Goal: Task Accomplishment & Management: Manage account settings

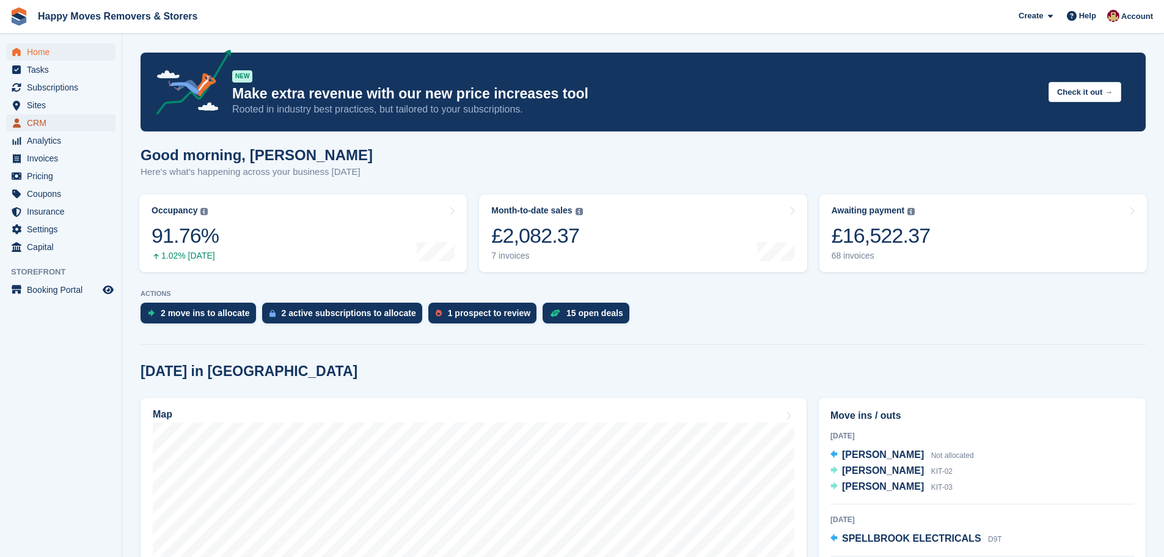
click at [43, 123] on span "CRM" at bounding box center [63, 122] width 73 height 17
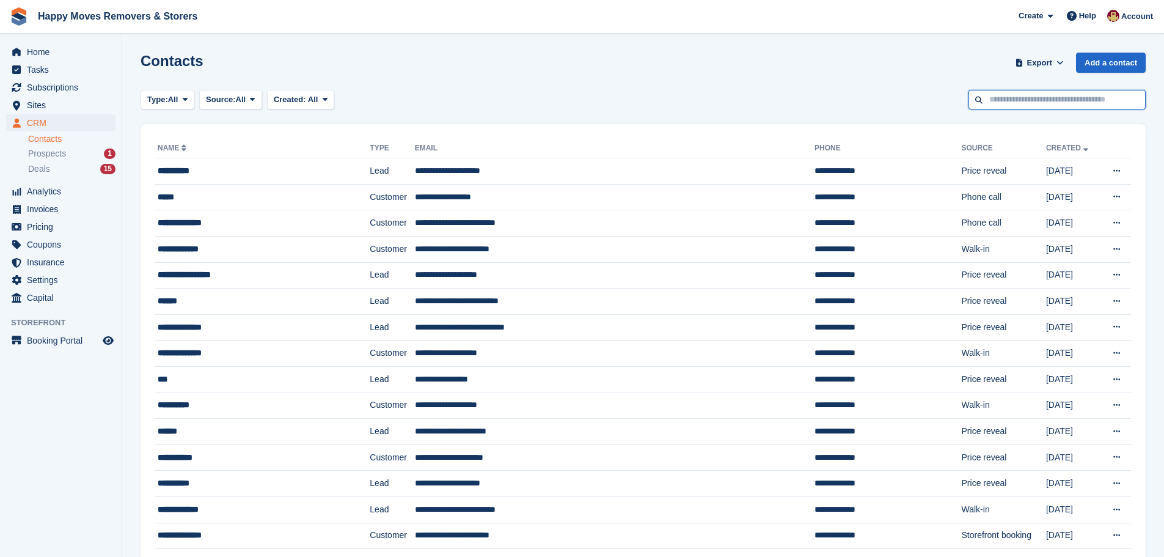
click at [1010, 101] on input "text" at bounding box center [1057, 100] width 177 height 20
type input "****"
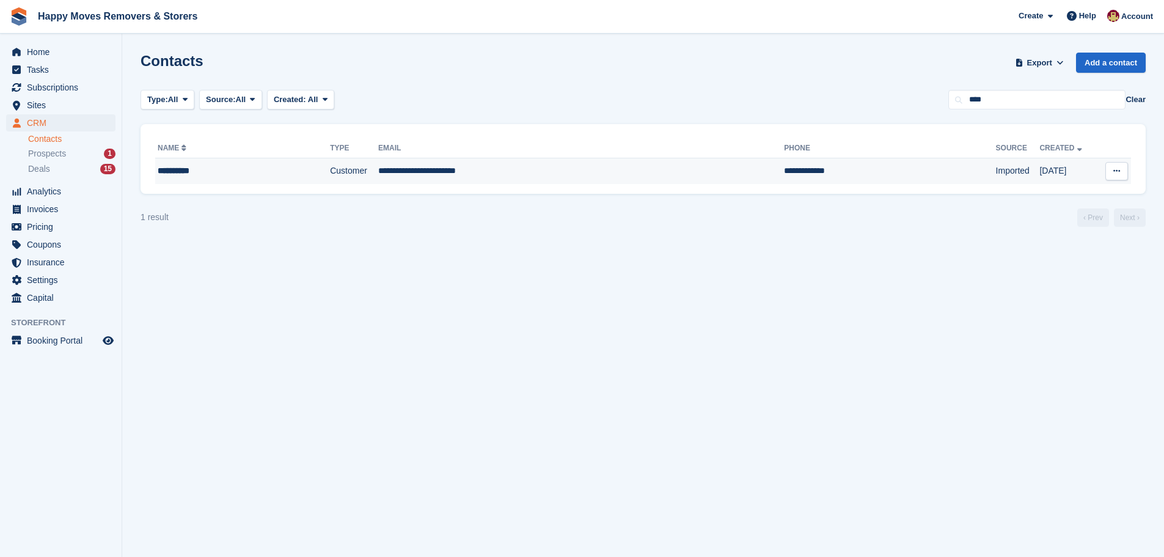
click at [330, 171] on td "Customer" at bounding box center [354, 171] width 48 height 26
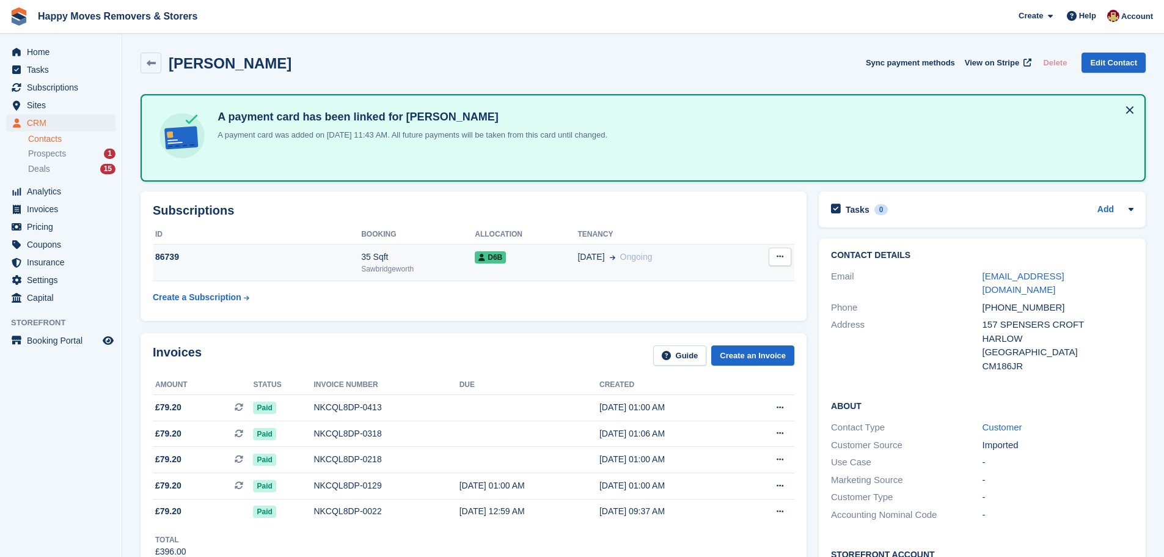
click at [161, 251] on div "86739" at bounding box center [257, 257] width 208 height 13
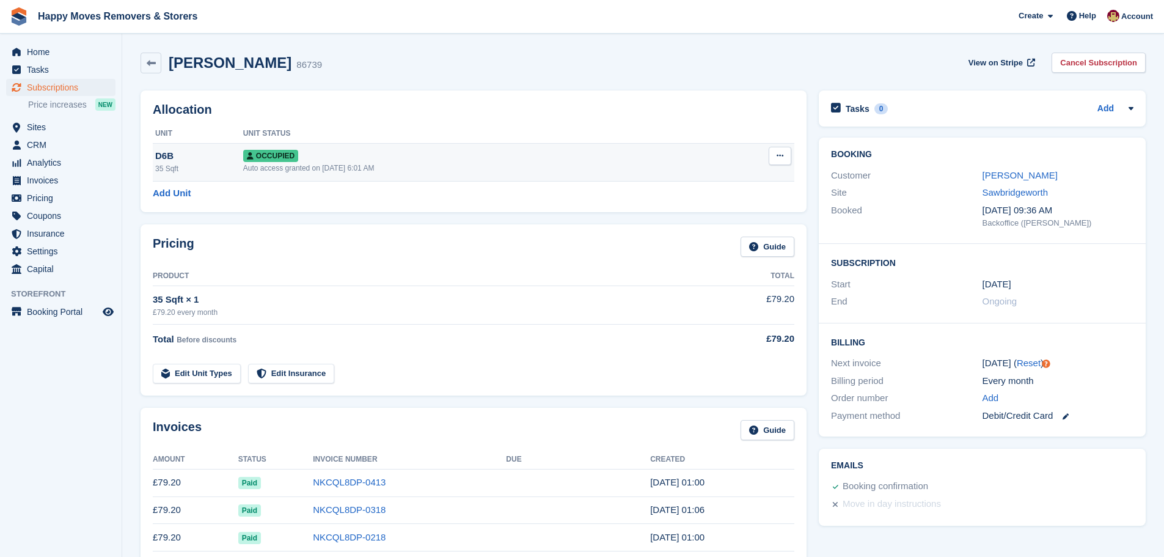
click at [785, 160] on button at bounding box center [780, 156] width 23 height 18
click at [718, 219] on p "Deallocate" at bounding box center [733, 222] width 106 height 16
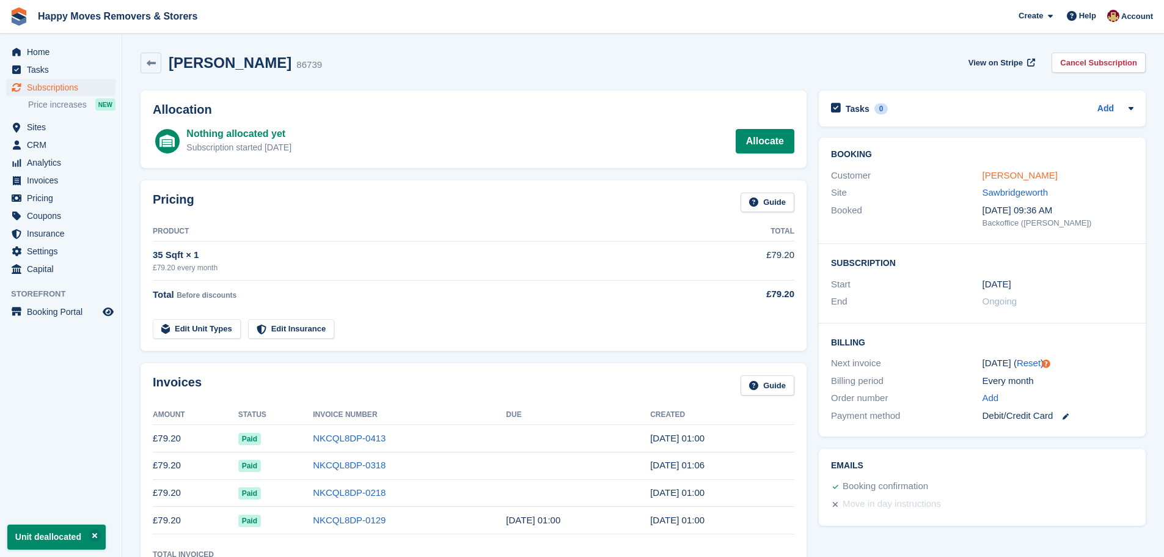
click at [1003, 175] on link "DAVID CASS" at bounding box center [1020, 175] width 75 height 10
click at [994, 174] on link "DAVID CASS" at bounding box center [1020, 175] width 75 height 10
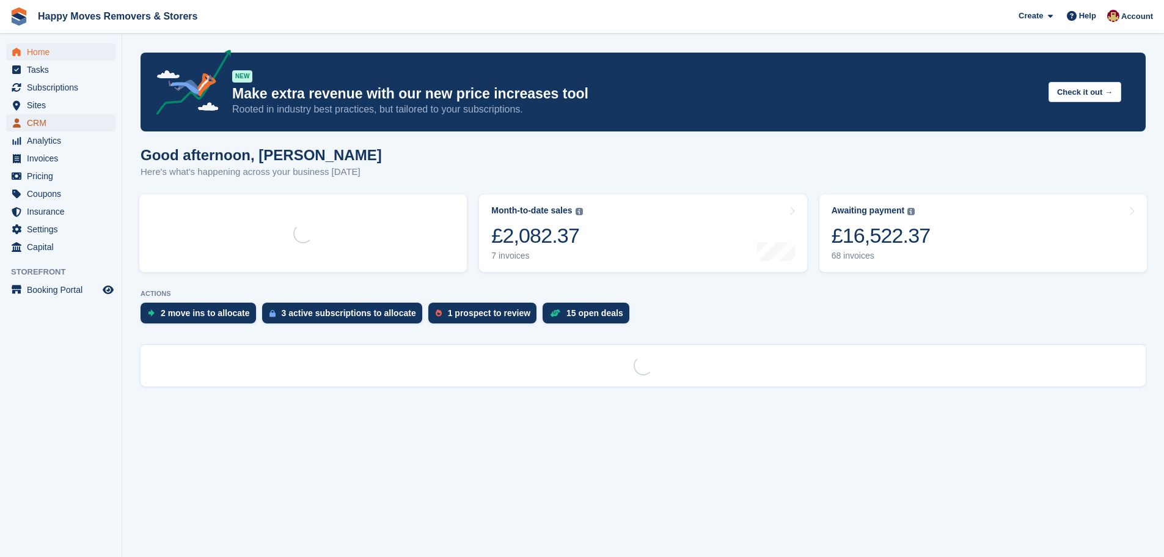
click at [40, 123] on span "CRM" at bounding box center [63, 122] width 73 height 17
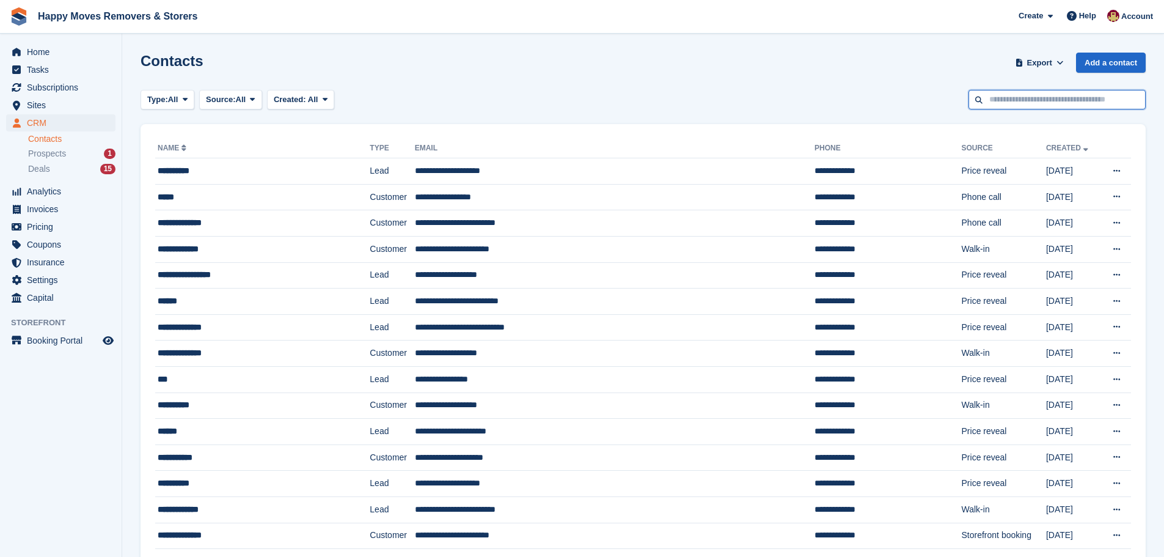
click at [1034, 103] on input "text" at bounding box center [1057, 100] width 177 height 20
type input "****"
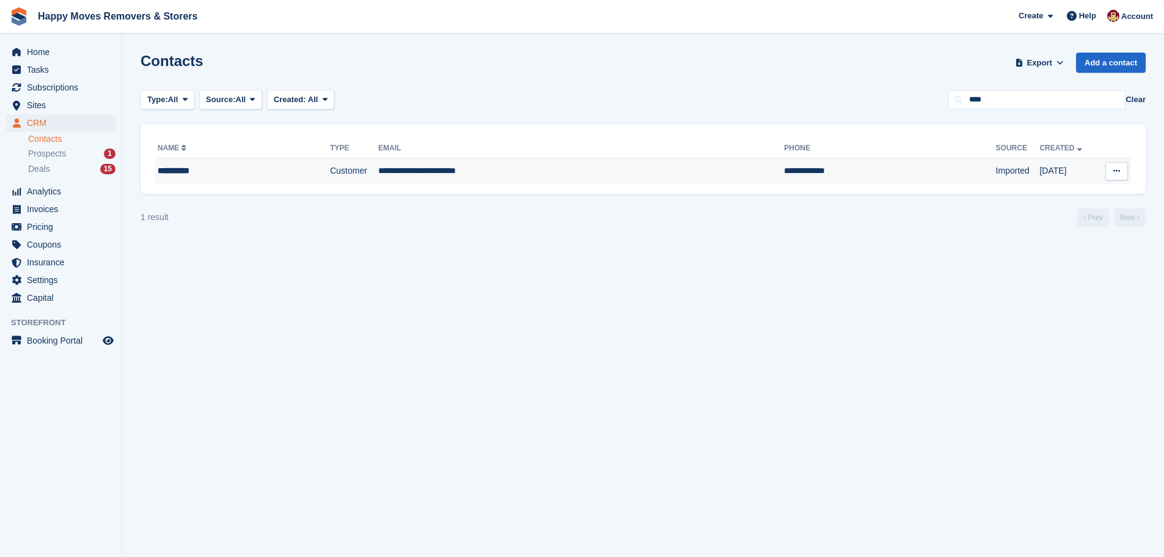
click at [190, 168] on div "**********" at bounding box center [224, 170] width 132 height 13
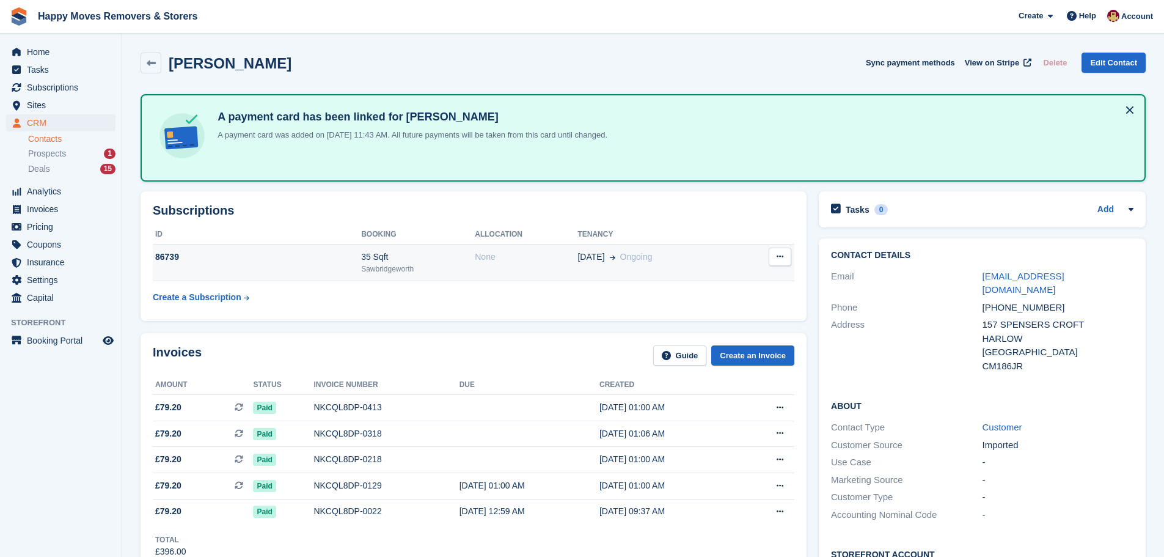
click at [767, 254] on td "Cancel subscription" at bounding box center [767, 262] width 56 height 37
click at [779, 254] on icon at bounding box center [780, 256] width 7 height 8
click at [713, 280] on p "Cancel subscription" at bounding box center [733, 281] width 106 height 16
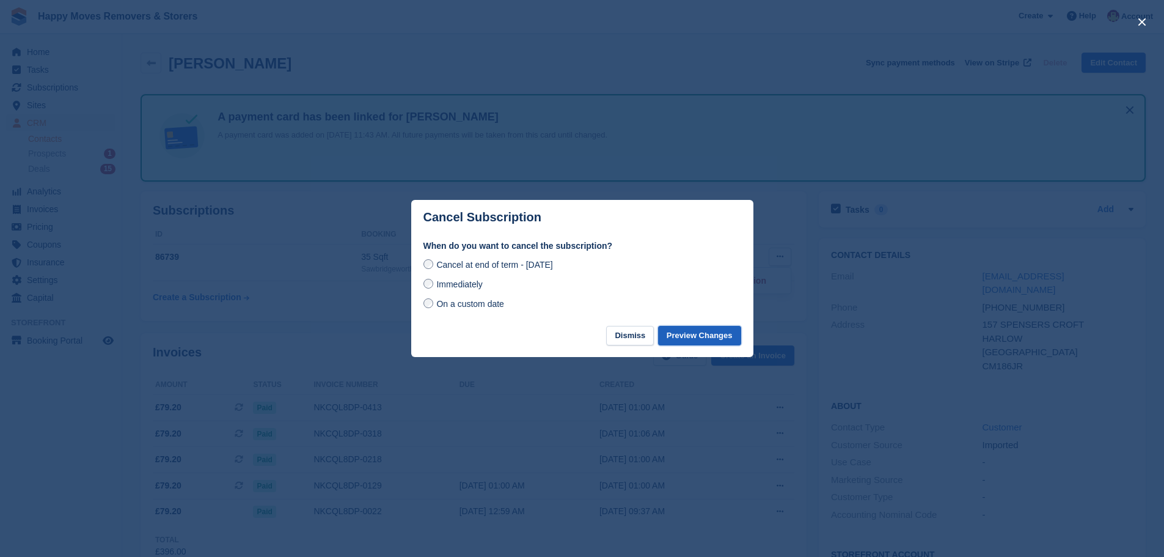
click at [715, 340] on button "Preview Changes" at bounding box center [699, 336] width 83 height 20
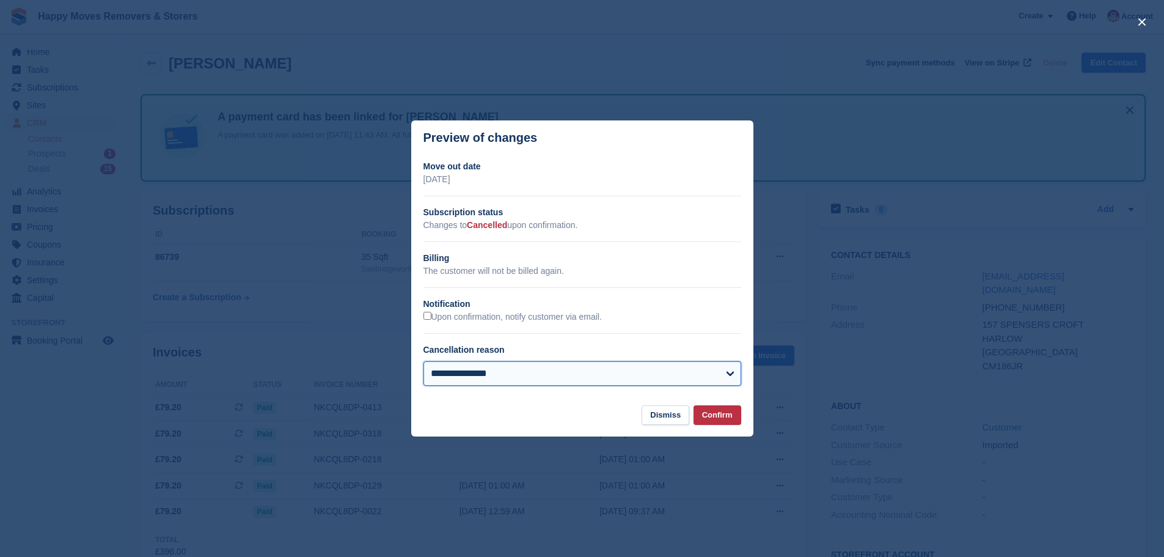
click at [507, 373] on select "**********" at bounding box center [583, 373] width 318 height 24
select select
click at [424, 362] on select "**********" at bounding box center [583, 373] width 318 height 24
click at [717, 415] on button "Confirm" at bounding box center [718, 415] width 48 height 20
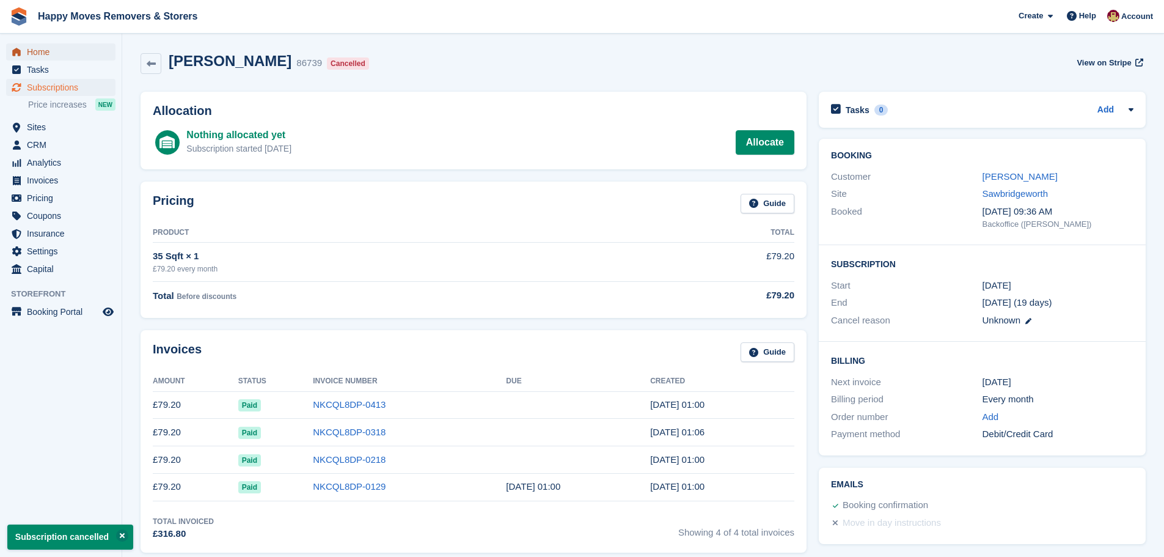
click at [39, 51] on span "Home" at bounding box center [63, 51] width 73 height 17
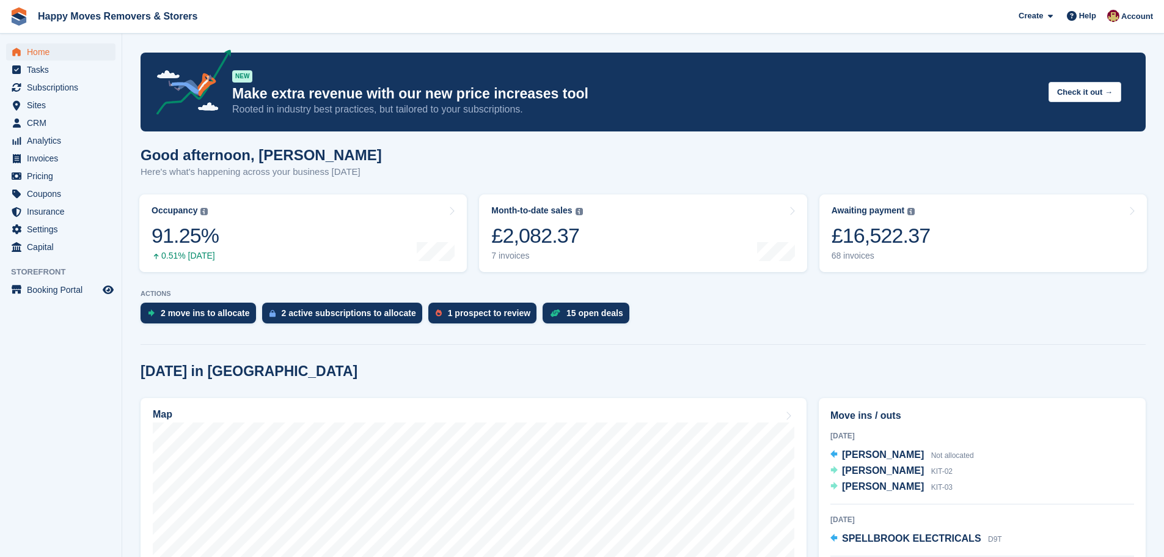
click at [565, 169] on div "Good afternoon, [PERSON_NAME] Here's what's happening across your business [DAT…" at bounding box center [643, 170] width 1005 height 47
click at [33, 127] on span "CRM" at bounding box center [63, 122] width 73 height 17
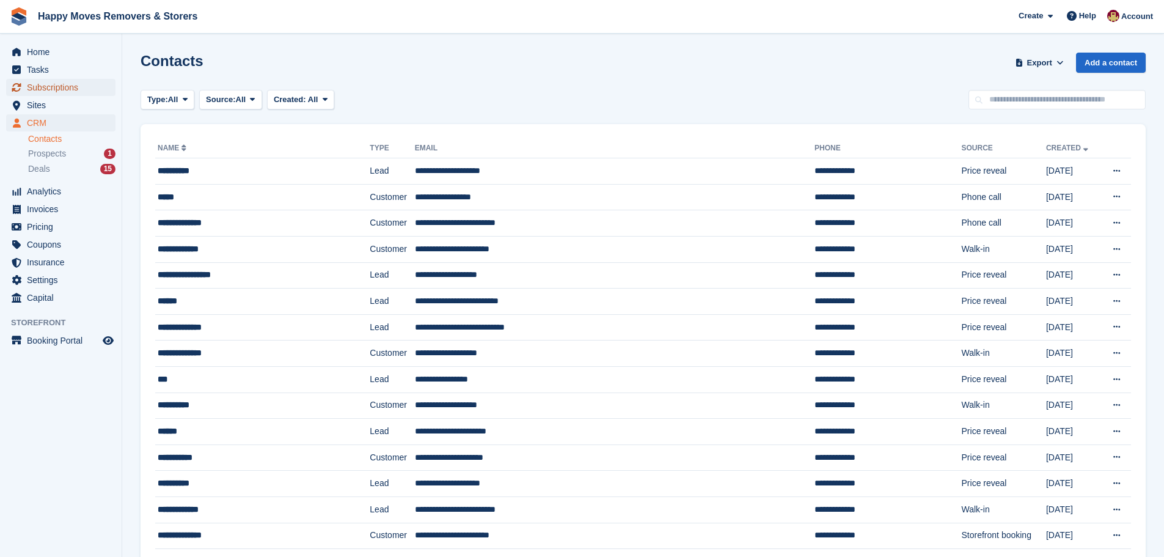
click at [56, 87] on span "Subscriptions" at bounding box center [63, 87] width 73 height 17
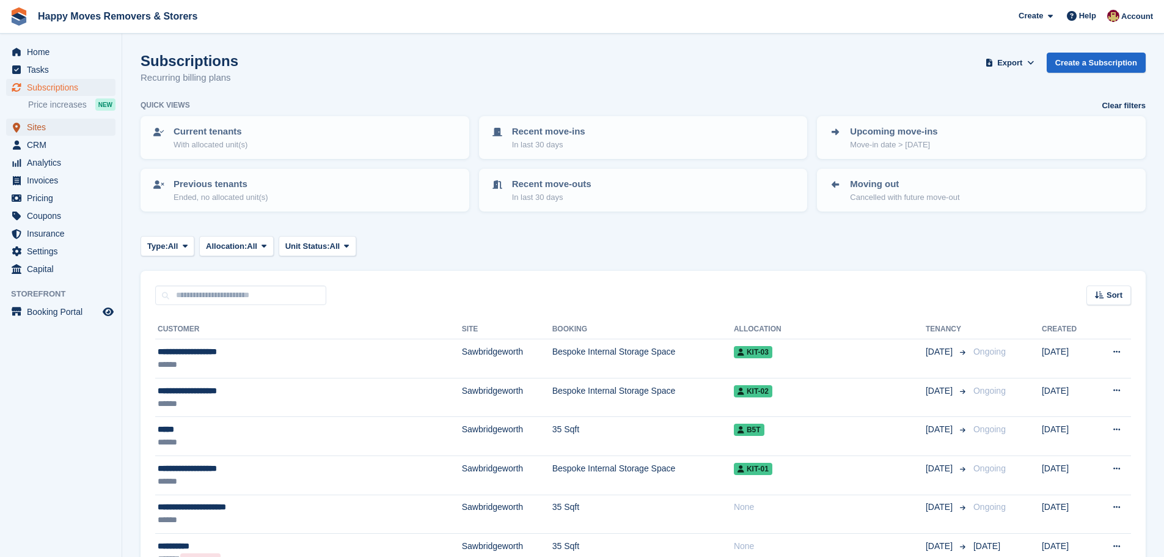
click at [37, 127] on span "Sites" at bounding box center [63, 127] width 73 height 17
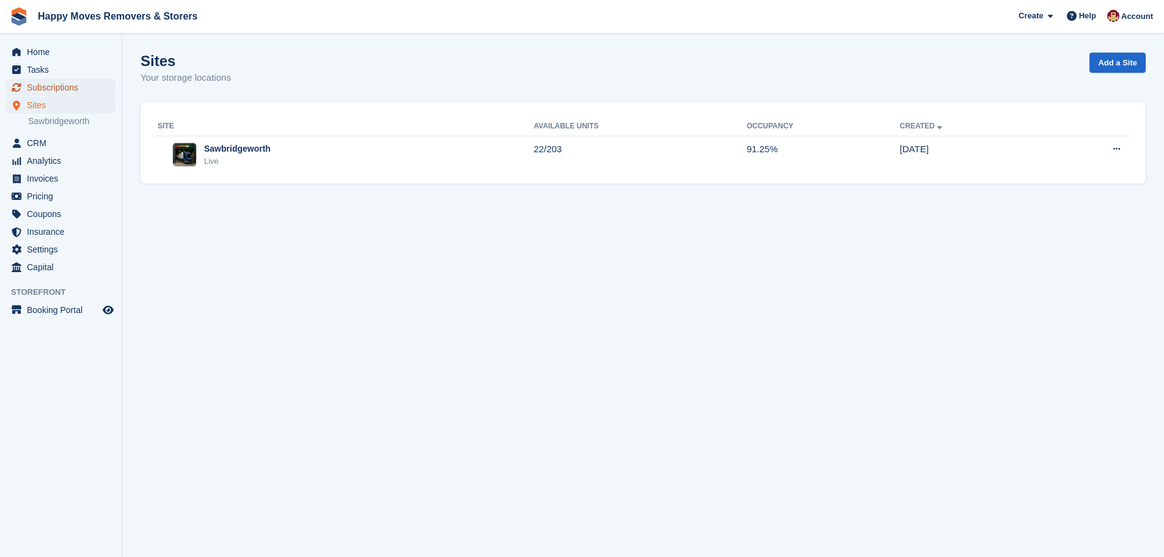
click at [55, 87] on span "Subscriptions" at bounding box center [63, 87] width 73 height 17
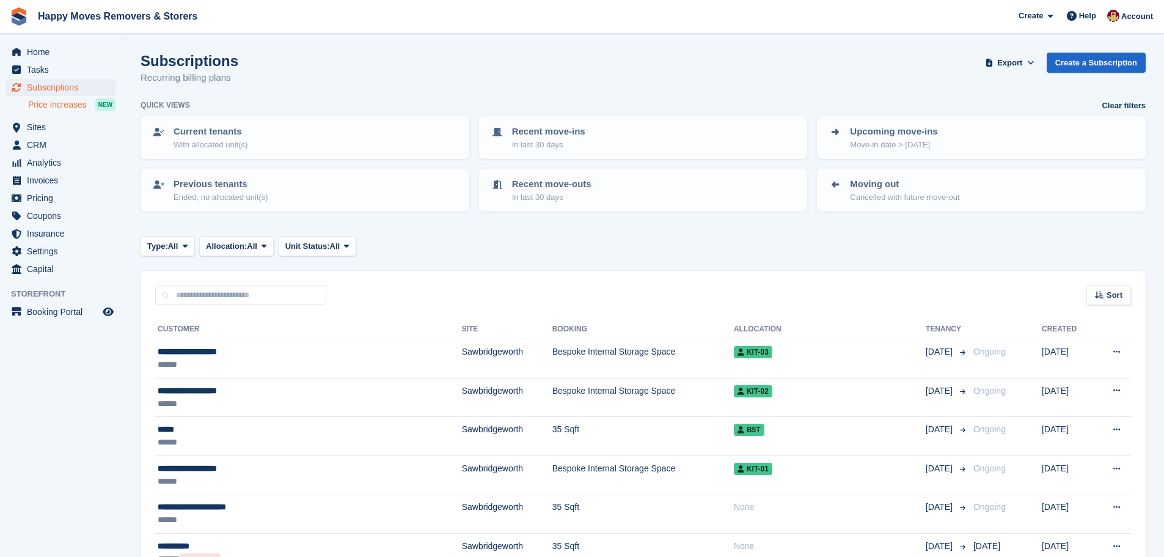
click at [59, 107] on span "Price increases" at bounding box center [57, 105] width 59 height 12
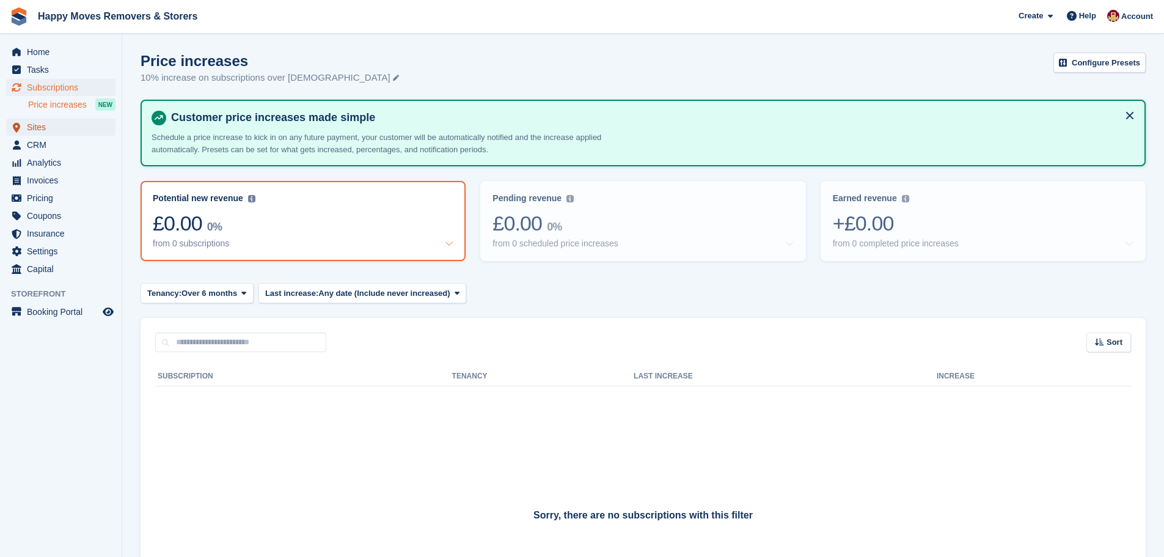
click at [48, 132] on span "Sites" at bounding box center [63, 127] width 73 height 17
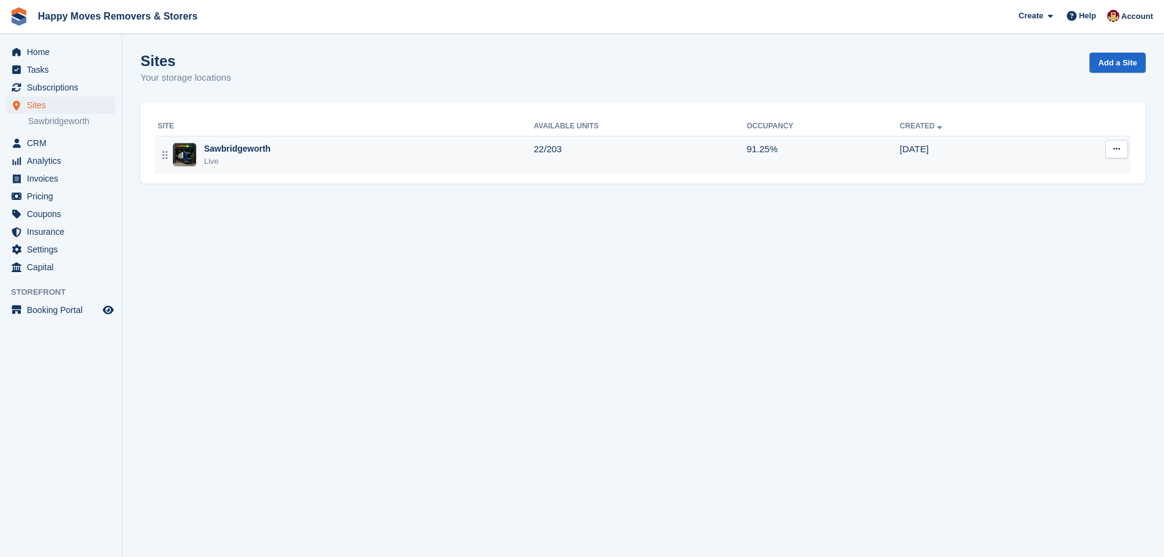
click at [240, 148] on div "Sawbridgeworth" at bounding box center [237, 148] width 67 height 13
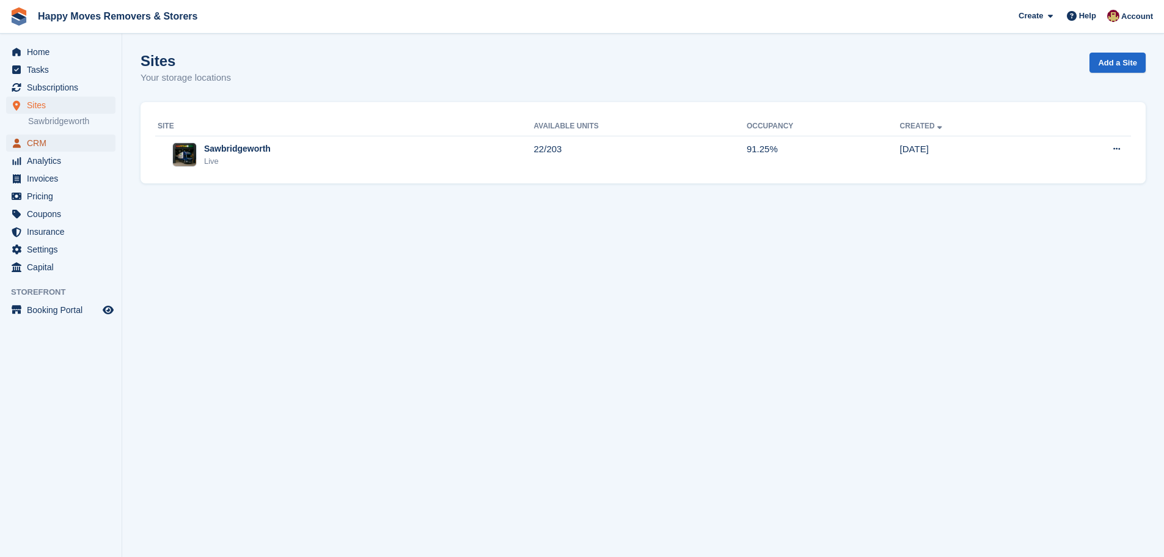
click at [31, 146] on span "CRM" at bounding box center [63, 142] width 73 height 17
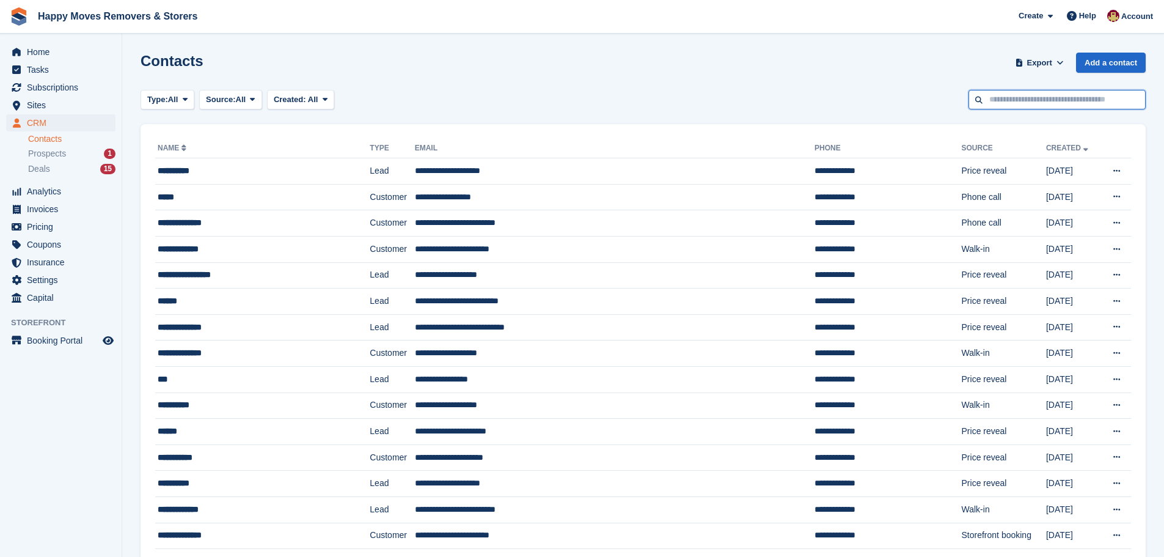
click at [1067, 101] on input "text" at bounding box center [1057, 100] width 177 height 20
type input "*"
type input "*****"
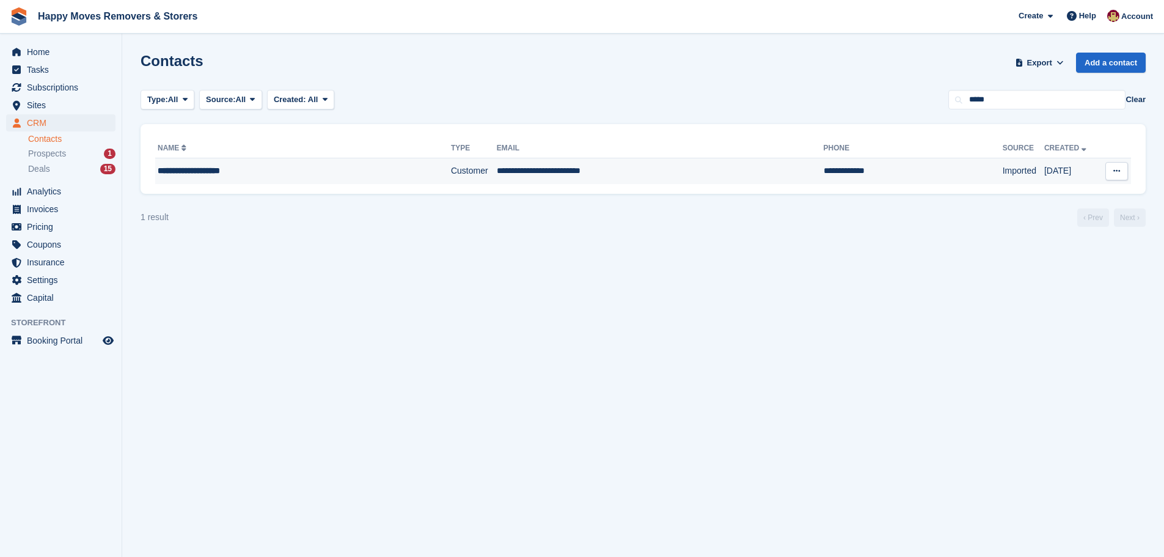
click at [233, 167] on div "**********" at bounding box center [276, 170] width 237 height 13
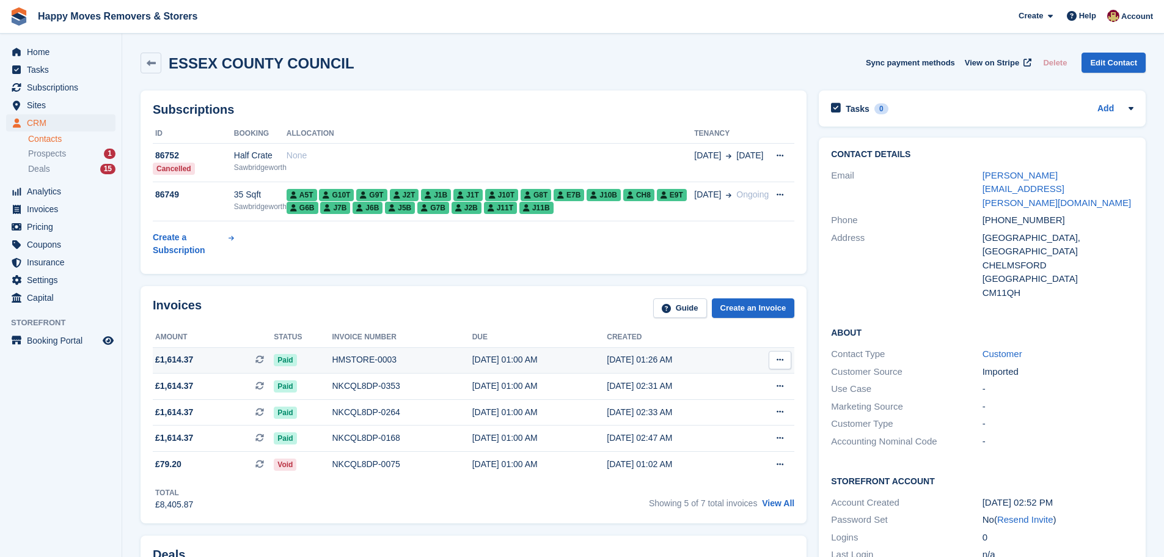
click at [276, 362] on span "Paid" at bounding box center [285, 360] width 23 height 12
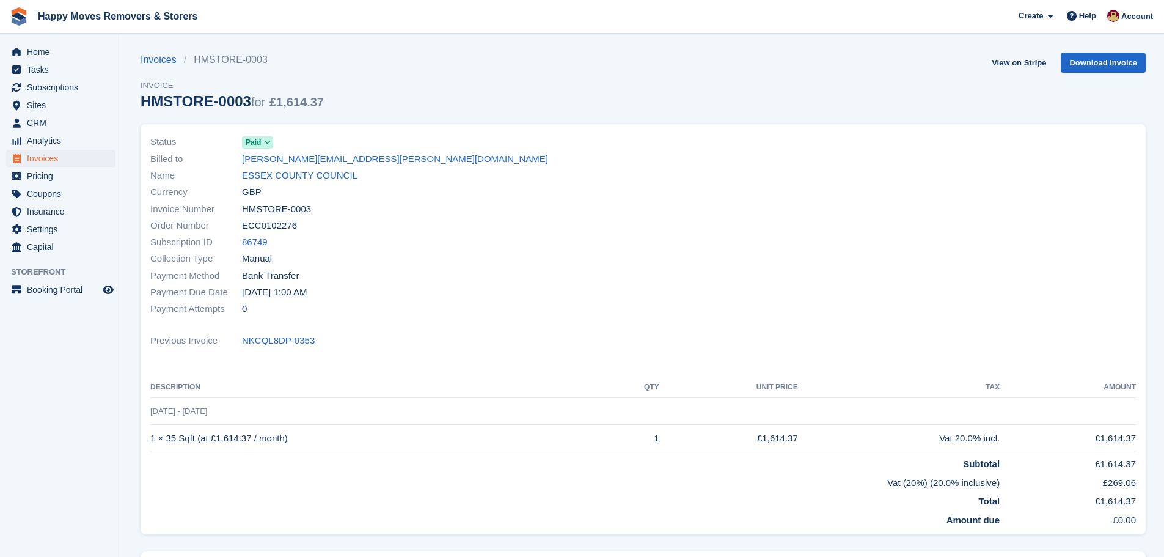
click at [266, 139] on icon at bounding box center [267, 142] width 7 height 7
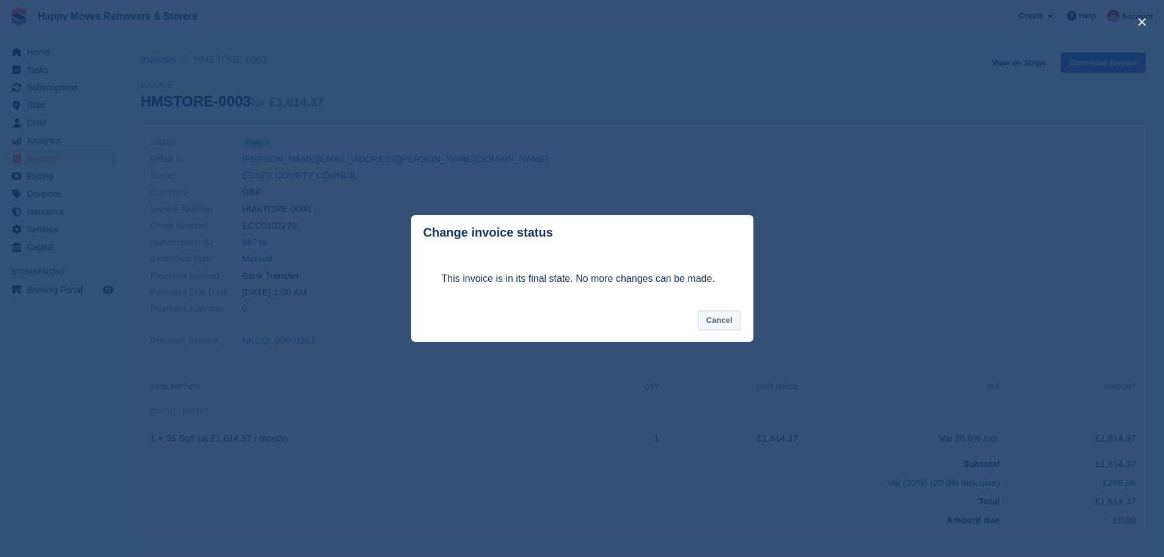
click at [724, 321] on button "Cancel" at bounding box center [719, 320] width 43 height 20
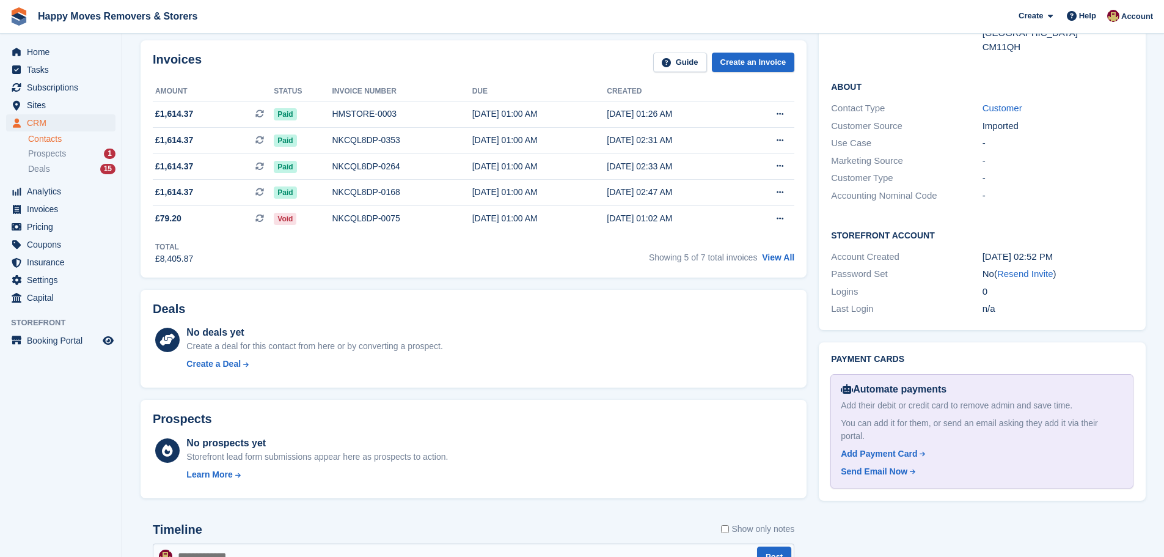
scroll to position [122, 0]
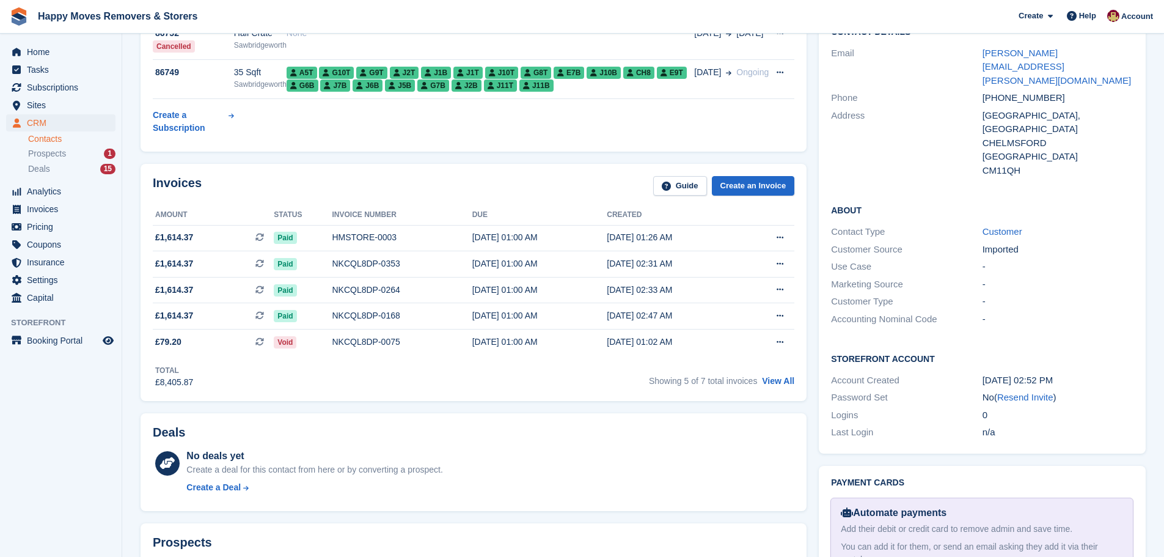
click at [417, 197] on div "Invoices Guide Create an Invoice" at bounding box center [474, 190] width 642 height 28
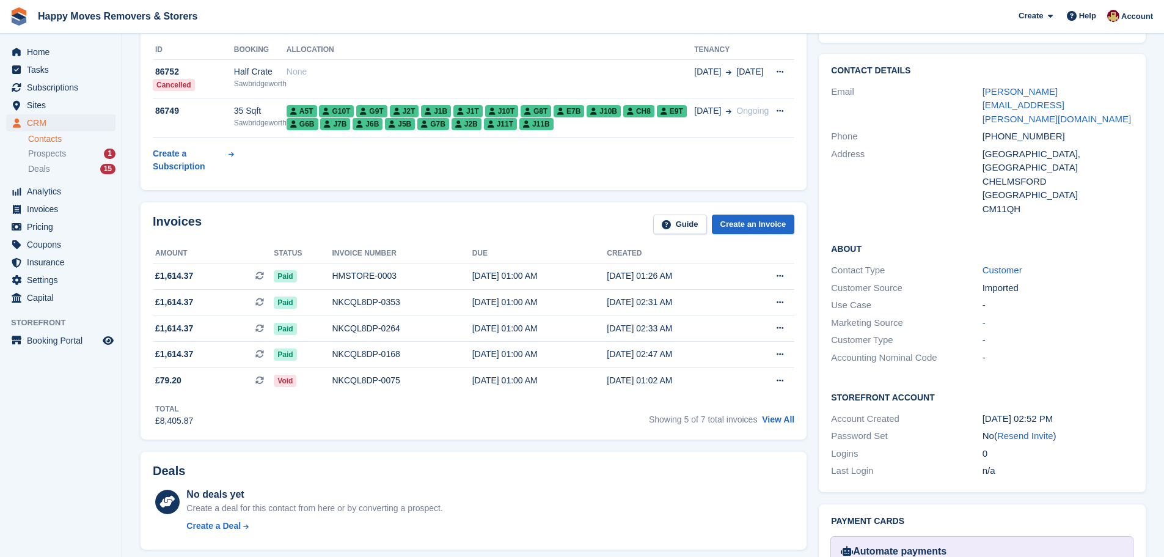
scroll to position [0, 0]
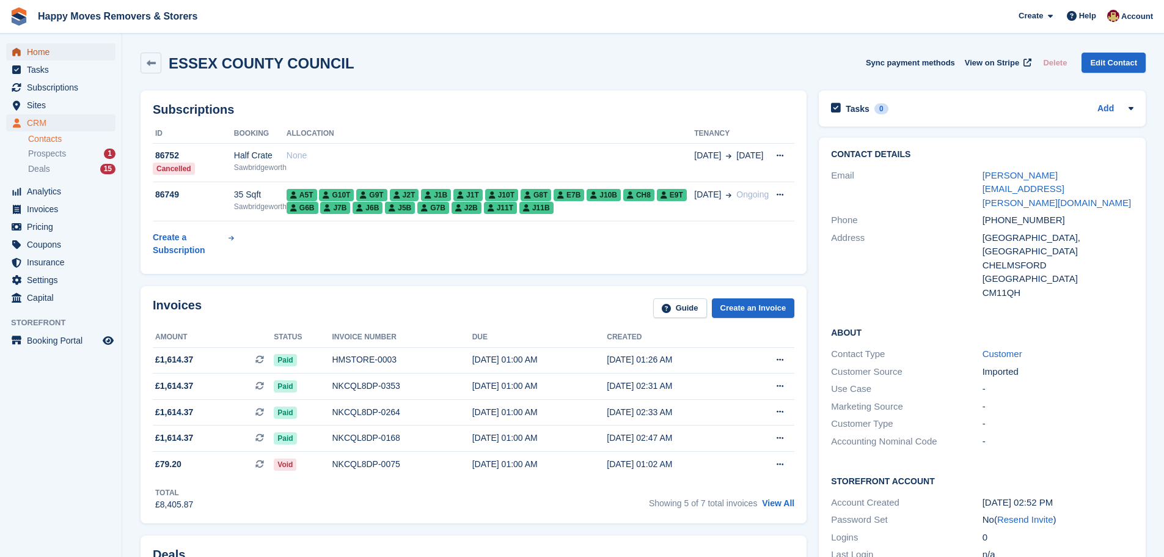
click at [32, 46] on span "Home" at bounding box center [63, 51] width 73 height 17
